Goal: Task Accomplishment & Management: Use online tool/utility

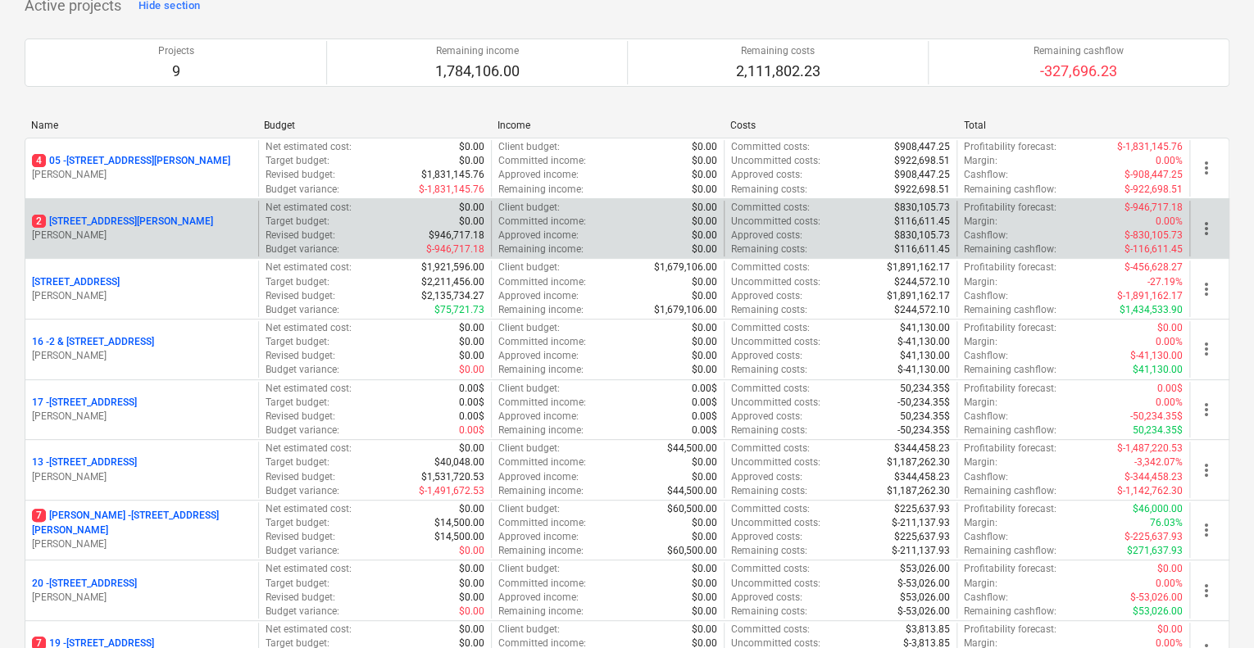
scroll to position [164, 0]
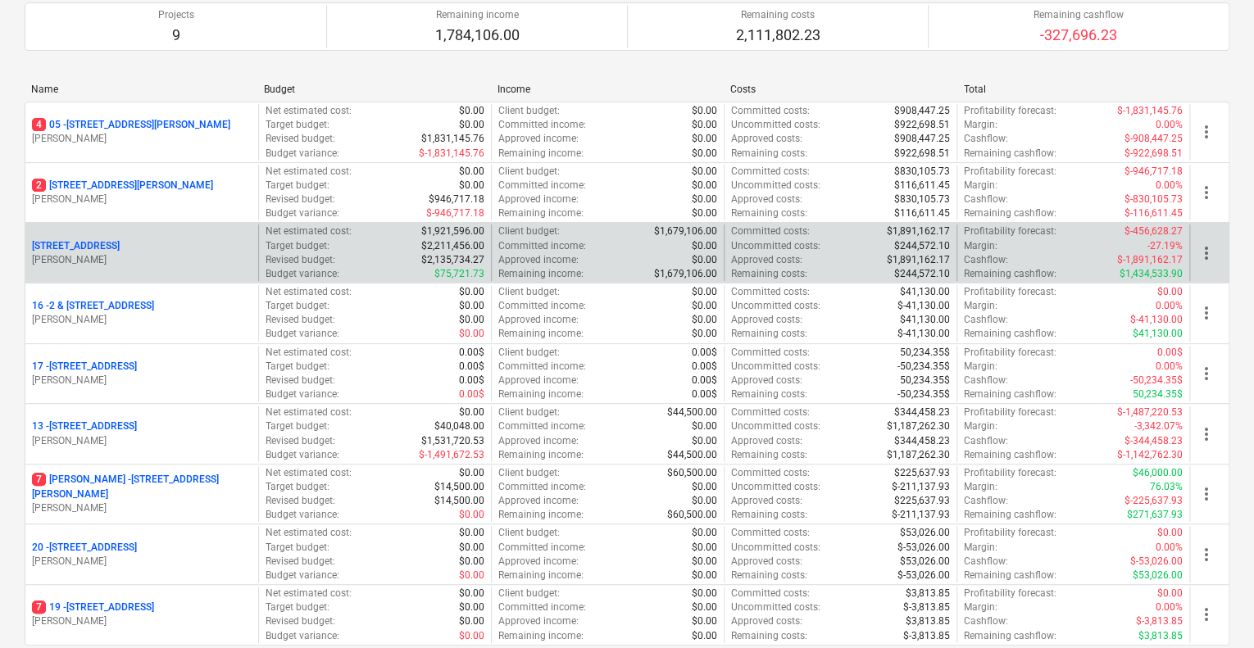
click at [207, 242] on div "[STREET_ADDRESS]" at bounding box center [142, 246] width 220 height 14
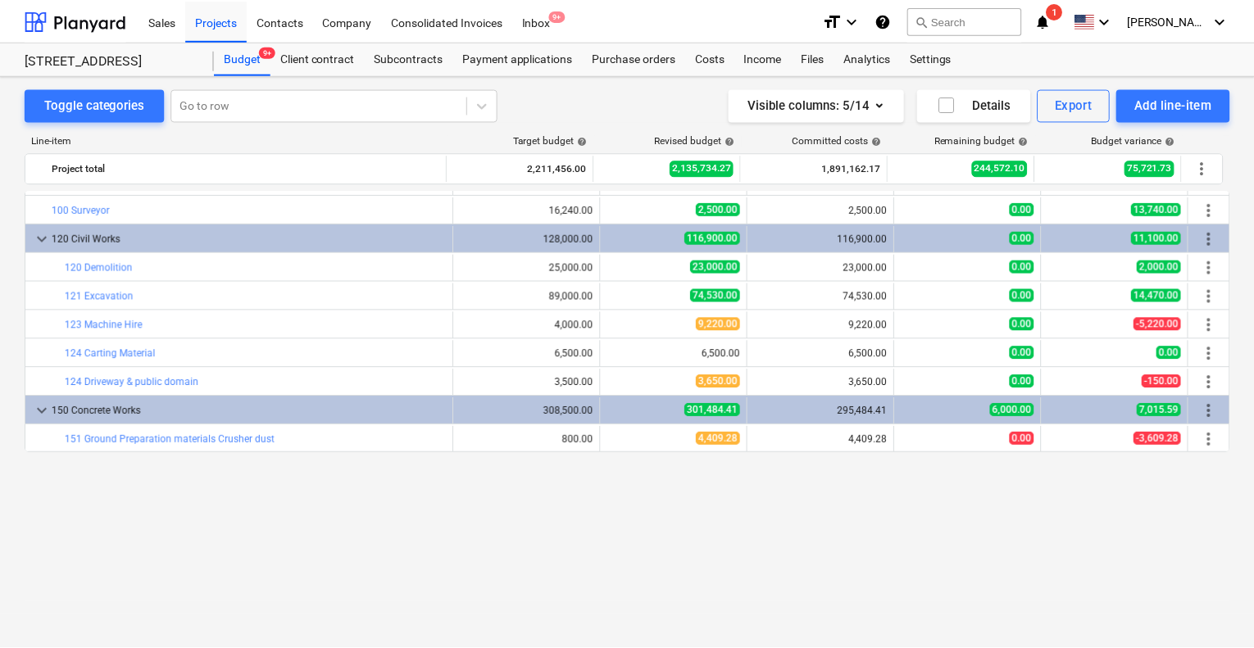
scroll to position [75, 0]
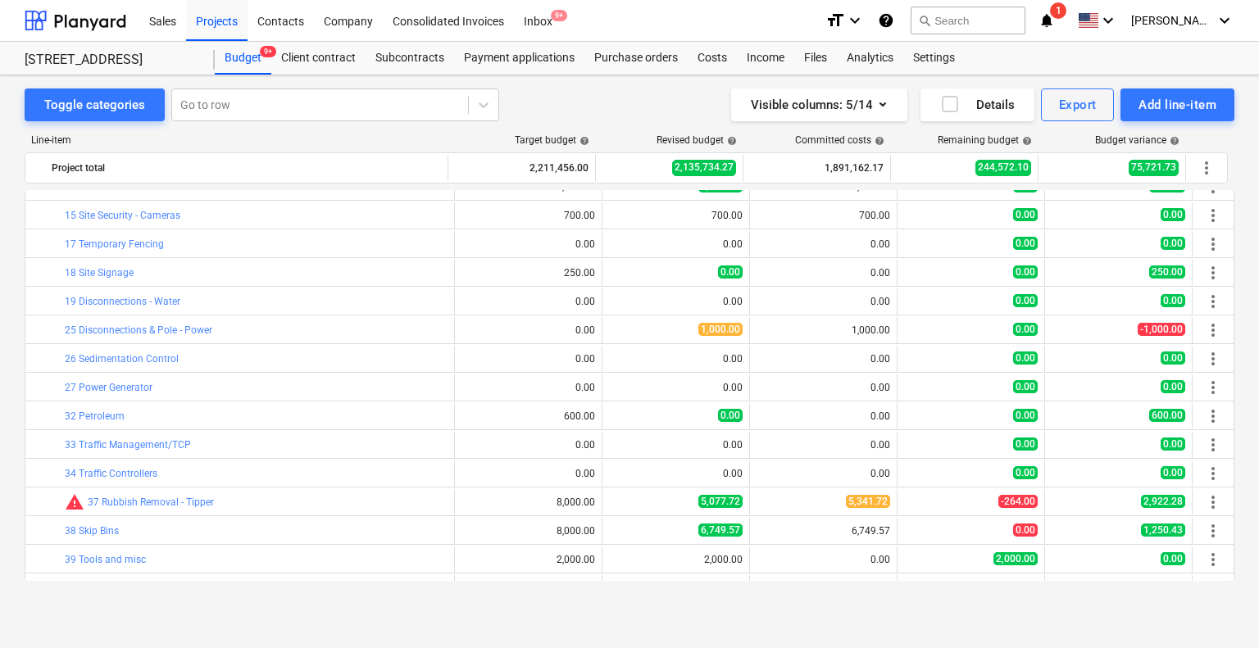
drag, startPoint x: 126, startPoint y: 357, endPoint x: 118, endPoint y: 183, distance: 174.8
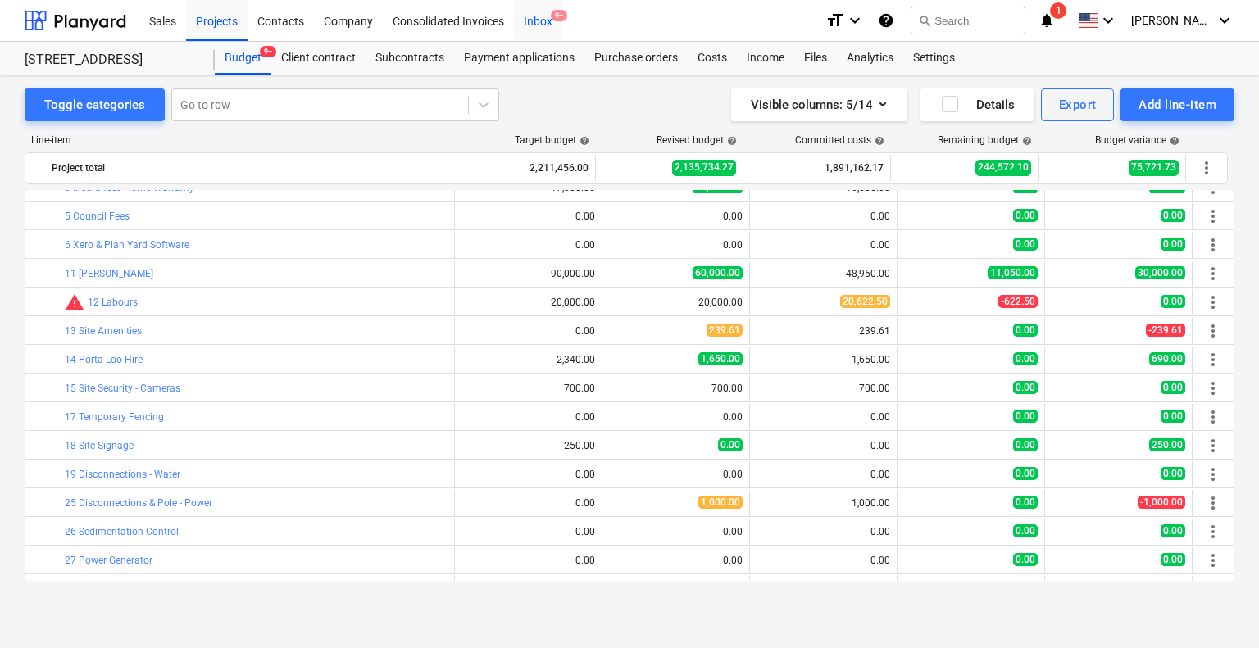
click at [541, 16] on div "Inbox 9+" at bounding box center [538, 20] width 48 height 42
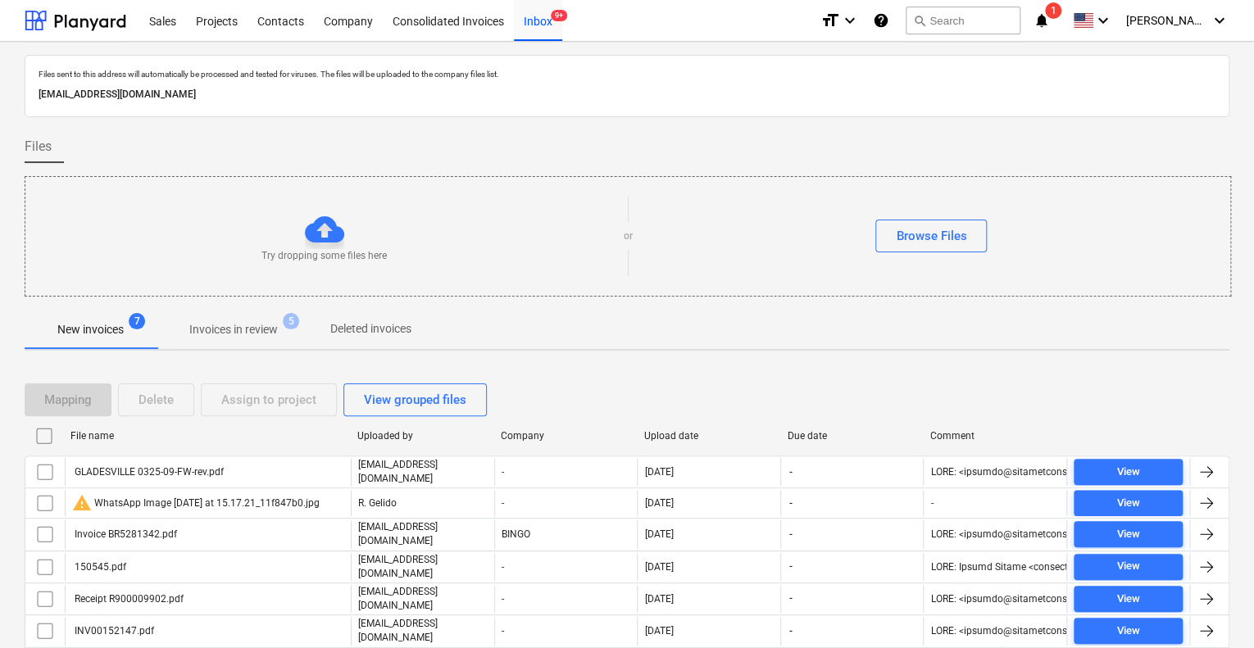
drag, startPoint x: 347, startPoint y: 94, endPoint x: 30, endPoint y: 102, distance: 317.3
click at [30, 102] on div "Files sent to this address will automatically be processed and tested for virus…" at bounding box center [627, 86] width 1205 height 62
copy p "[EMAIL_ADDRESS][DOMAIN_NAME]"
click at [213, 16] on div "Projects" at bounding box center [216, 20] width 61 height 42
